Goal: Task Accomplishment & Management: Manage account settings

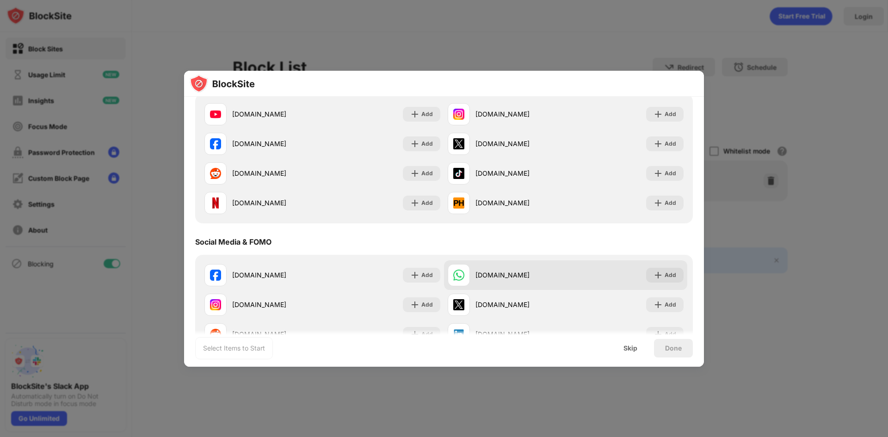
scroll to position [139, 0]
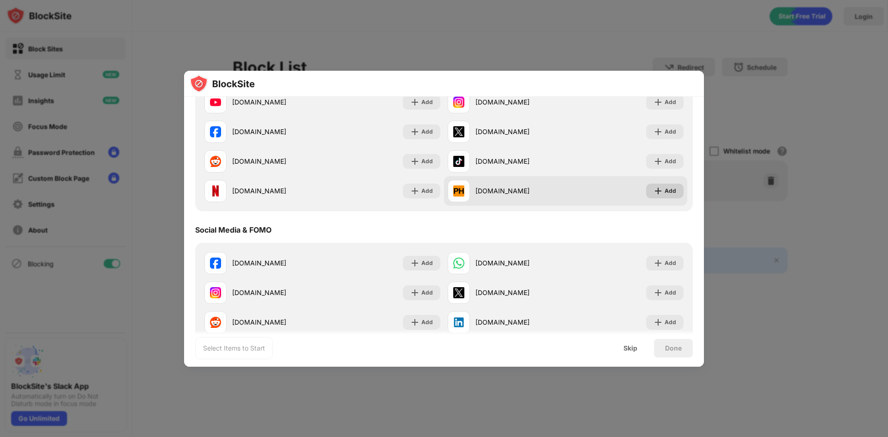
click at [665, 189] on div "Add" at bounding box center [671, 190] width 12 height 9
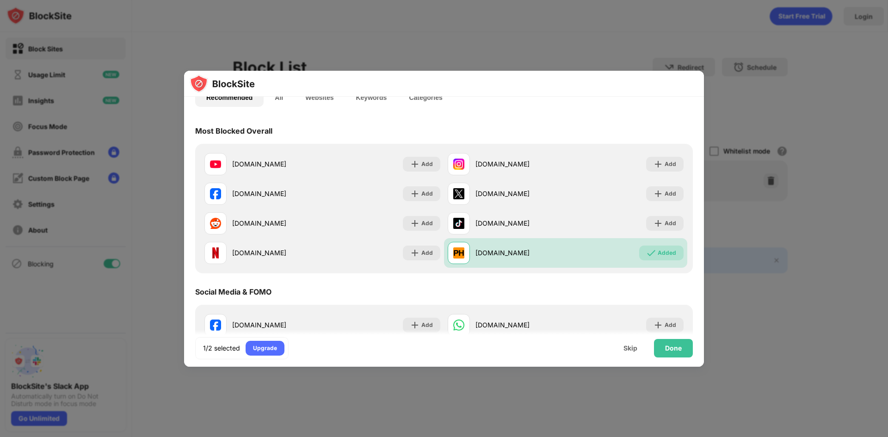
scroll to position [46, 0]
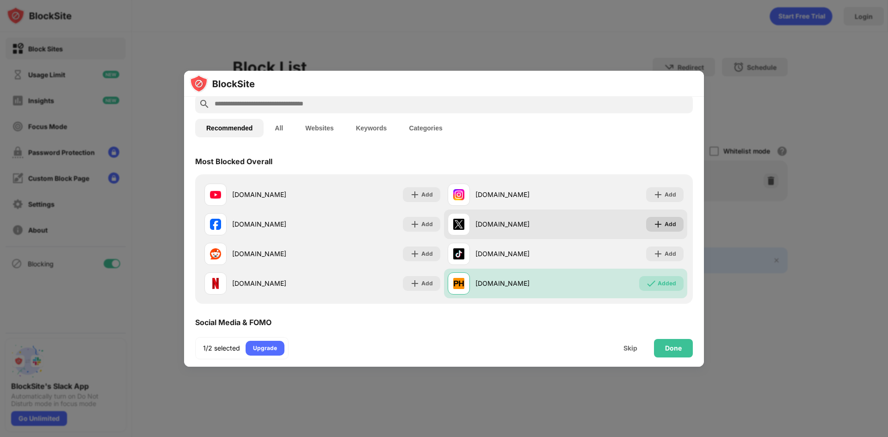
click at [665, 225] on div "Add" at bounding box center [671, 224] width 12 height 9
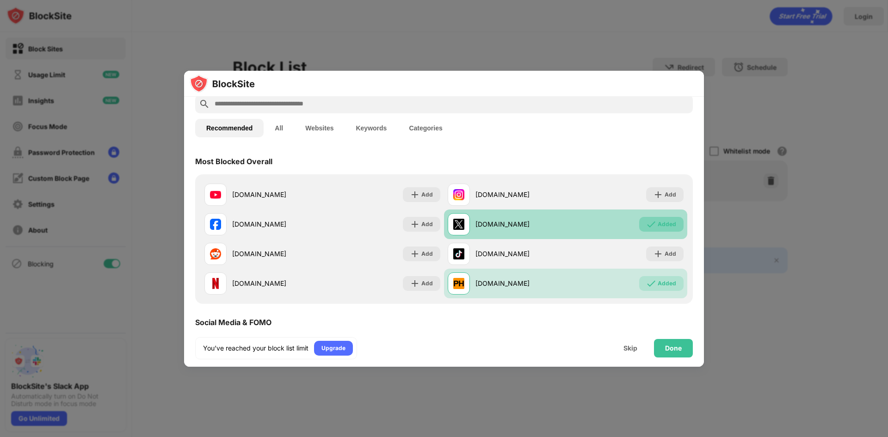
click at [658, 228] on div "Added" at bounding box center [667, 224] width 19 height 9
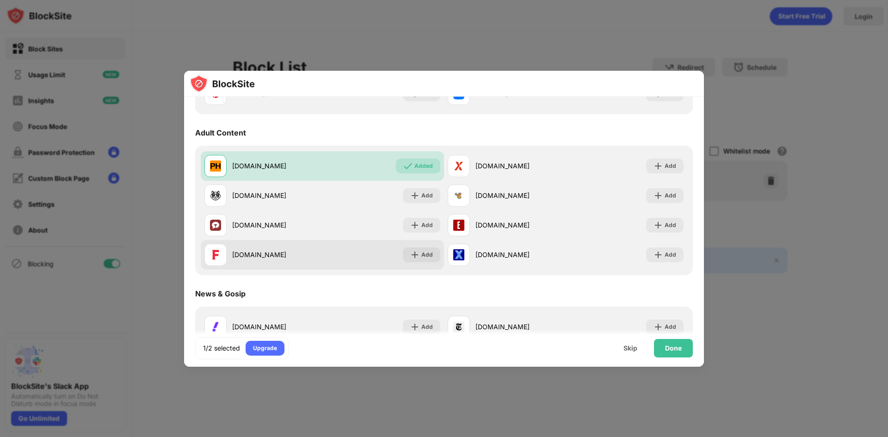
scroll to position [416, 0]
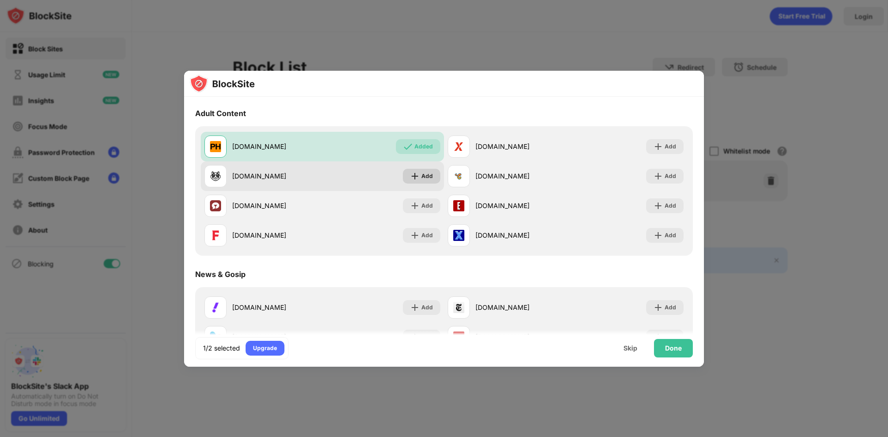
click at [430, 174] on div "Add" at bounding box center [421, 176] width 37 height 15
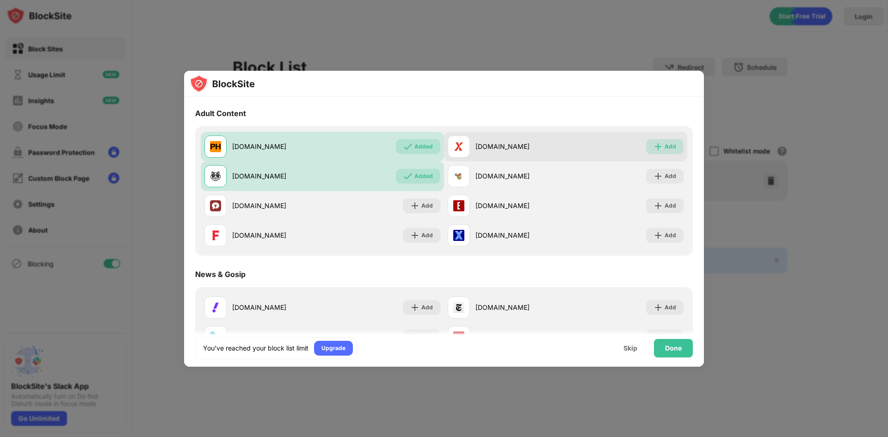
click at [665, 149] on div "Add" at bounding box center [671, 146] width 12 height 9
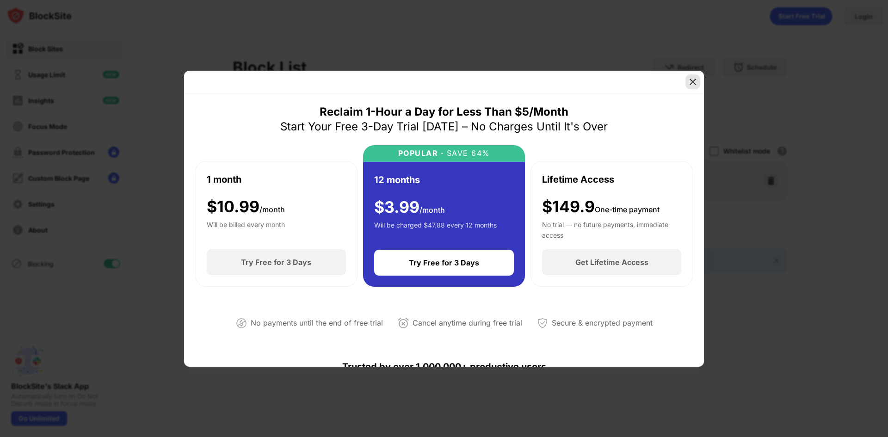
click at [690, 79] on img at bounding box center [692, 81] width 9 height 9
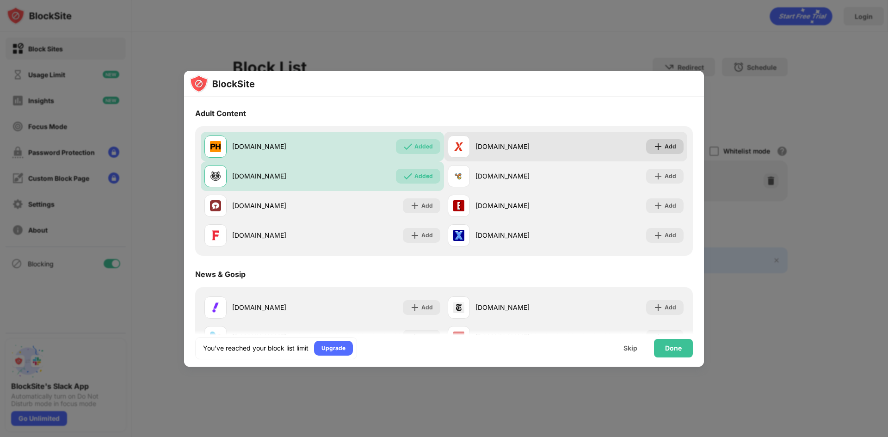
click at [665, 148] on div "Add" at bounding box center [671, 146] width 12 height 9
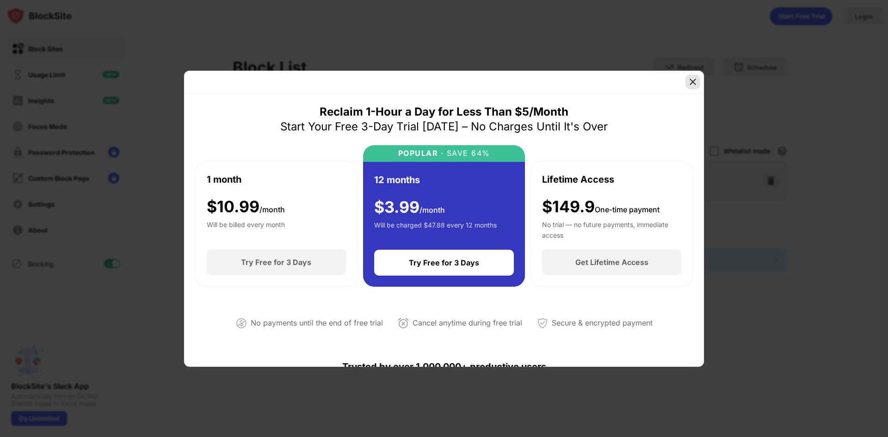
drag, startPoint x: 694, startPoint y: 78, endPoint x: 690, endPoint y: 87, distance: 9.5
click at [693, 79] on img at bounding box center [692, 81] width 9 height 9
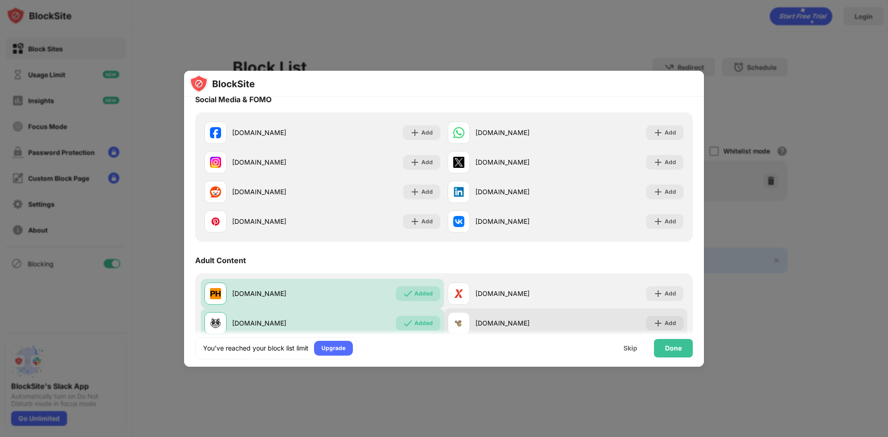
scroll to position [370, 0]
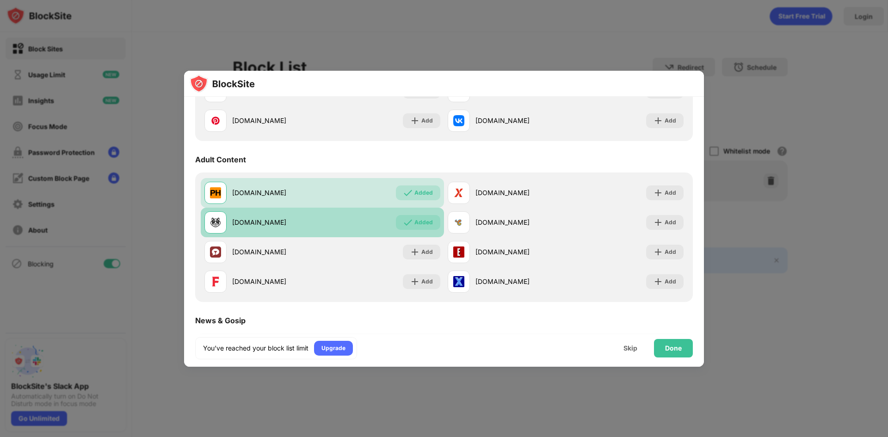
click at [401, 228] on div "Added" at bounding box center [418, 222] width 44 height 15
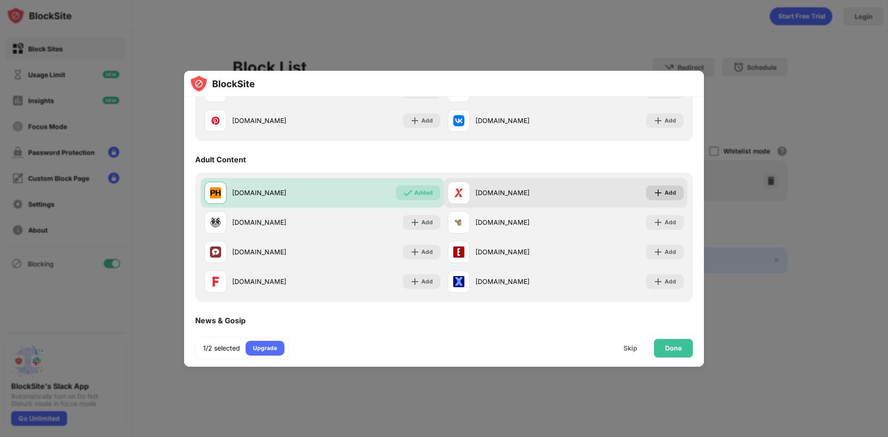
click at [654, 189] on img at bounding box center [658, 192] width 9 height 9
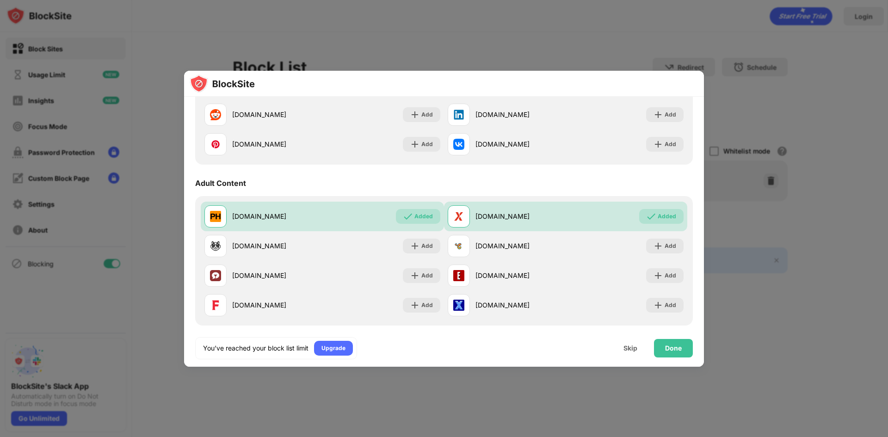
scroll to position [463, 0]
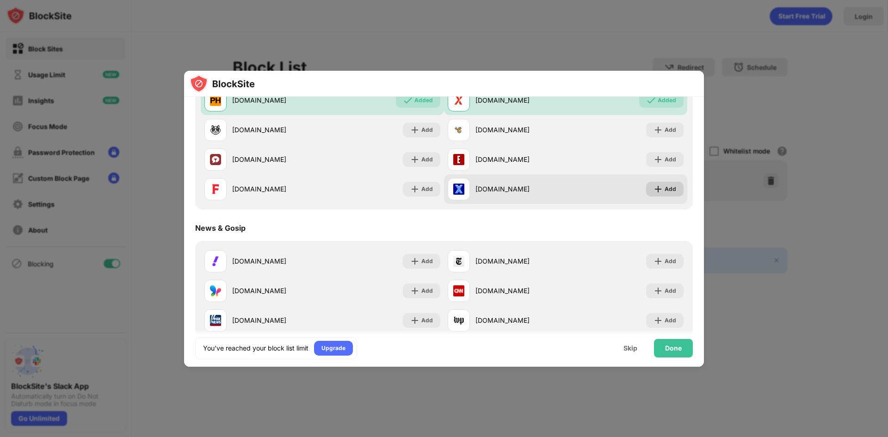
click at [662, 182] on div "Add" at bounding box center [664, 189] width 37 height 15
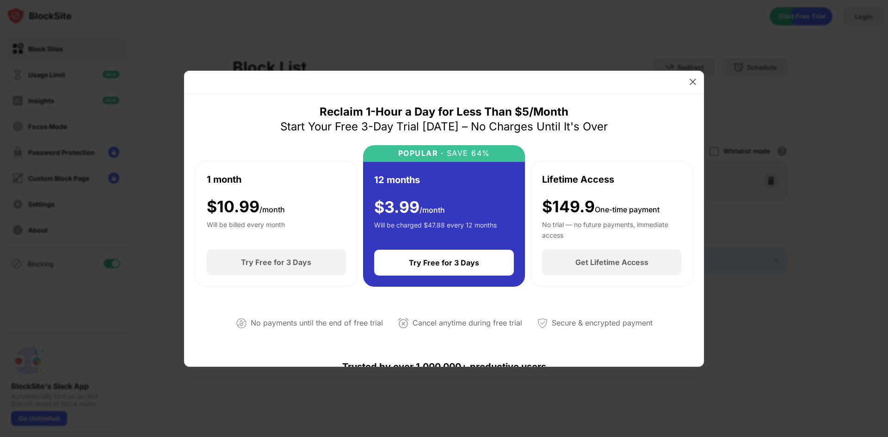
click at [688, 70] on div at bounding box center [444, 218] width 888 height 437
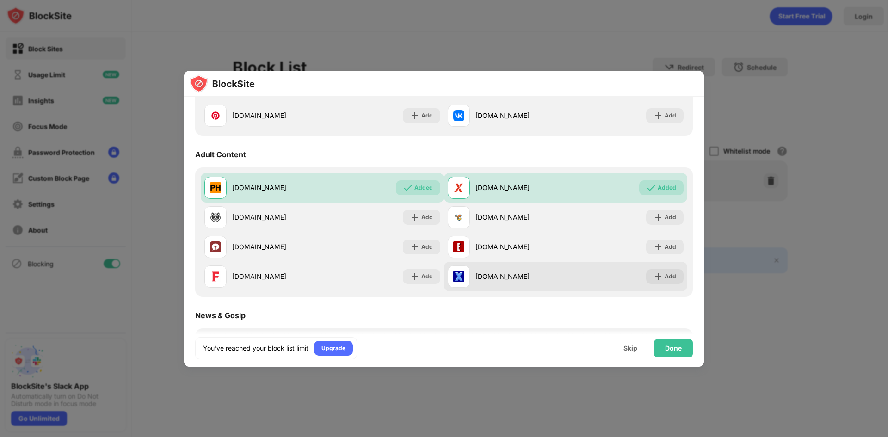
scroll to position [370, 0]
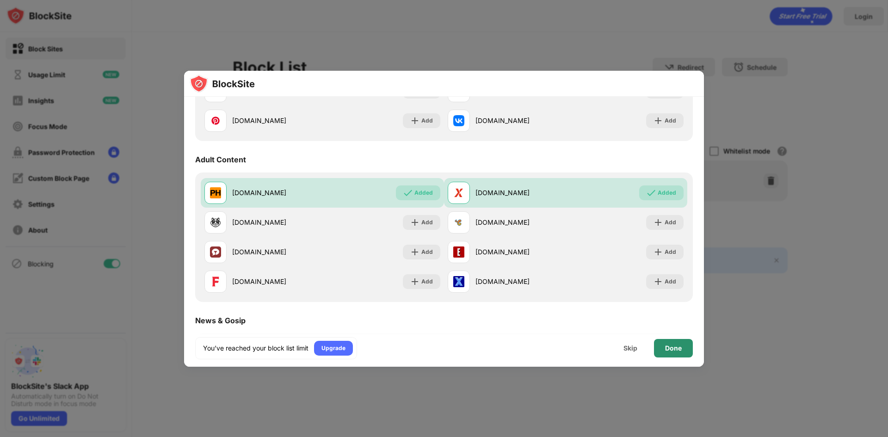
click at [677, 347] on div "Done" at bounding box center [673, 348] width 17 height 7
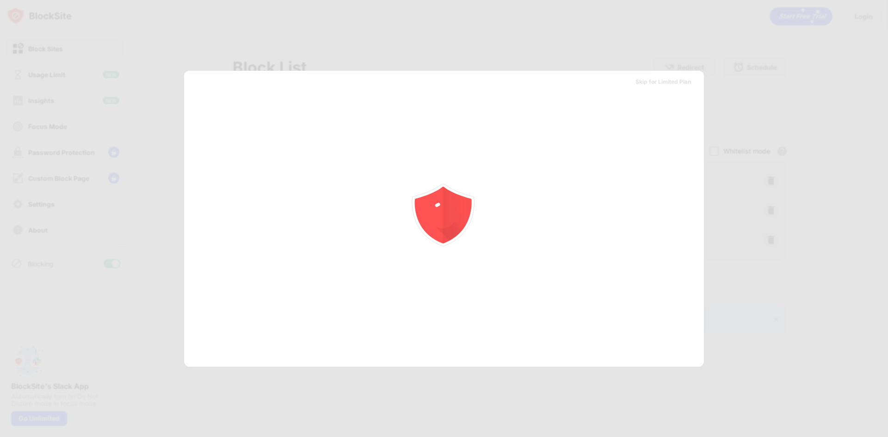
scroll to position [0, 0]
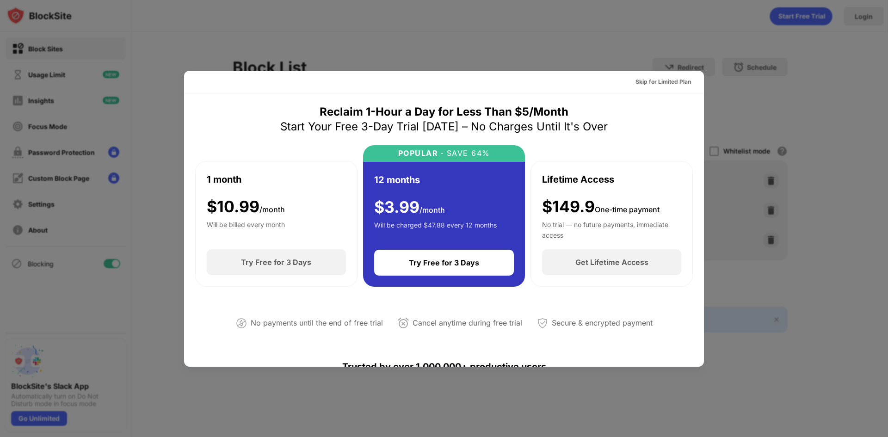
click at [644, 47] on div at bounding box center [444, 218] width 888 height 437
click at [643, 80] on div "Skip for Limited Plan" at bounding box center [664, 81] width 56 height 9
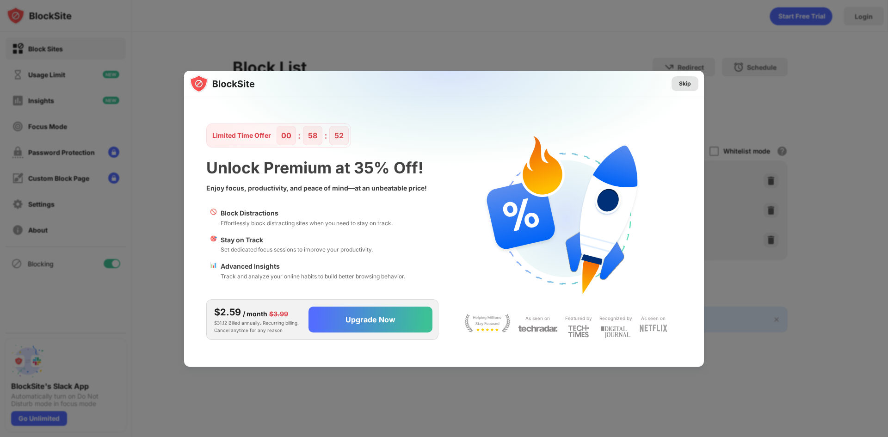
click at [684, 86] on div "Skip" at bounding box center [685, 83] width 12 height 9
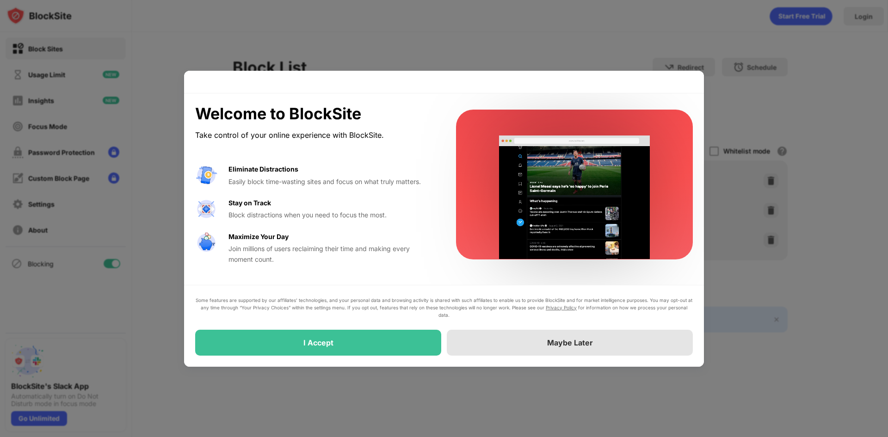
drag, startPoint x: 482, startPoint y: 349, endPoint x: 503, endPoint y: 344, distance: 21.8
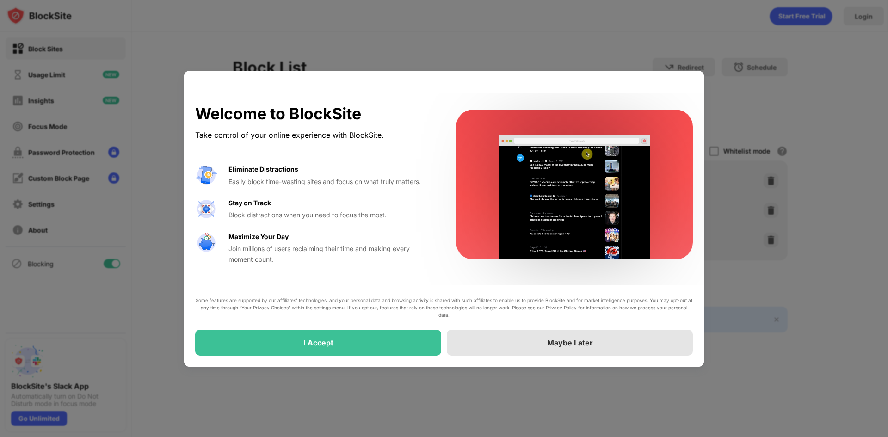
click at [483, 349] on div "Maybe Later" at bounding box center [570, 343] width 246 height 26
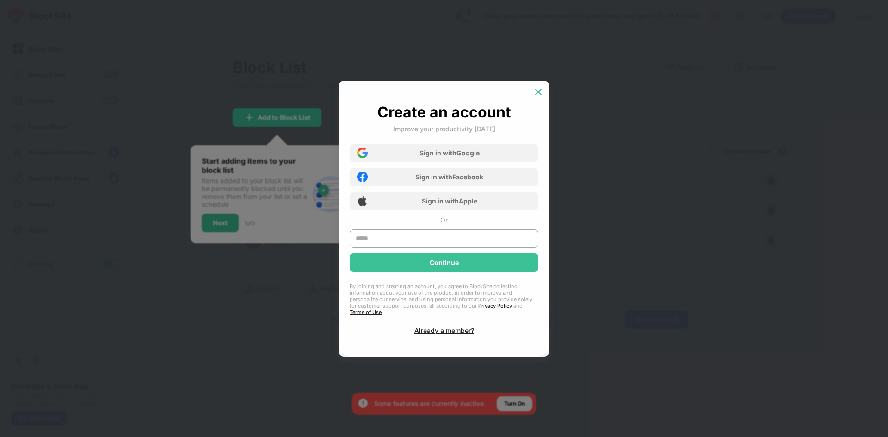
click at [542, 90] on div at bounding box center [538, 92] width 15 height 15
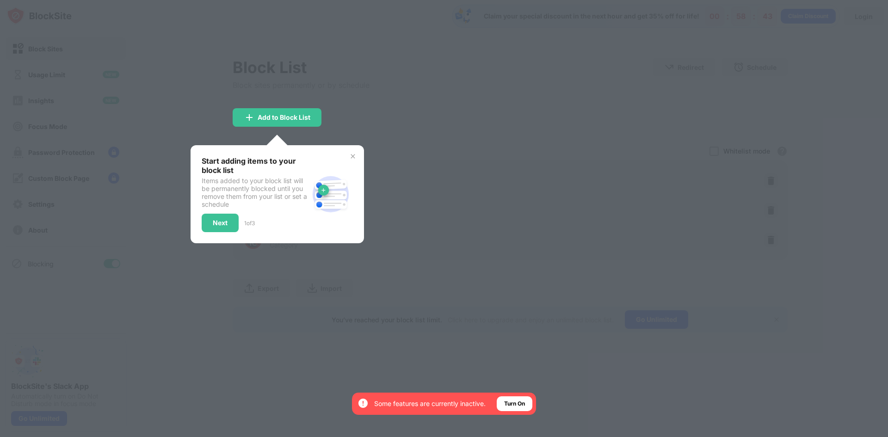
click at [355, 153] on img at bounding box center [352, 156] width 7 height 7
